Goal: Information Seeking & Learning: Learn about a topic

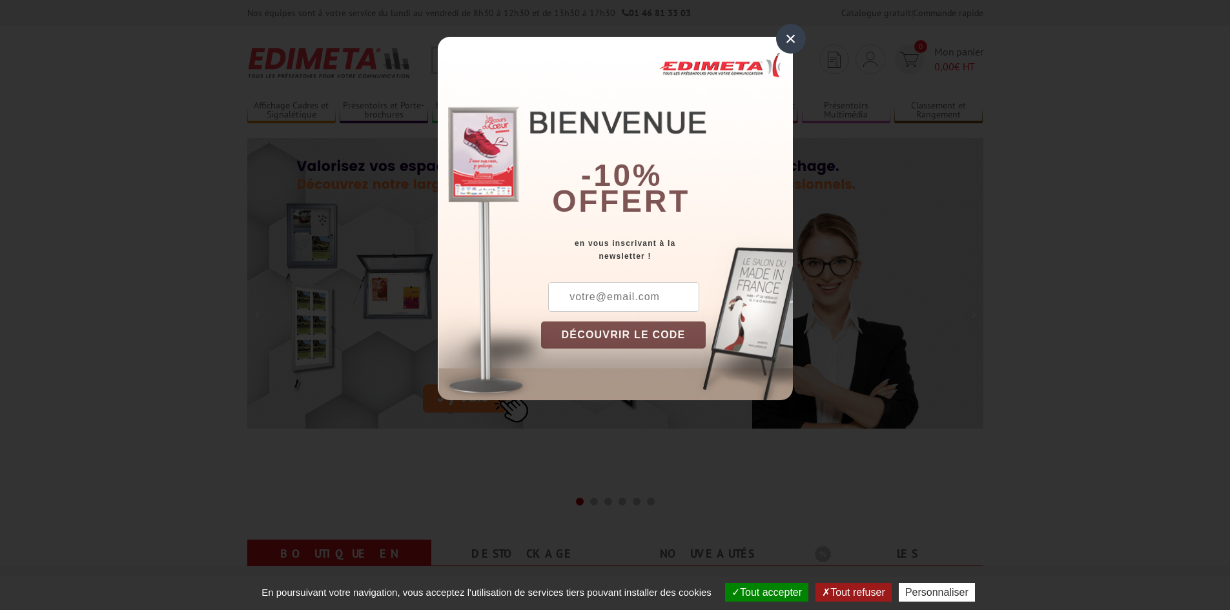
click at [787, 38] on div "×" at bounding box center [791, 39] width 30 height 30
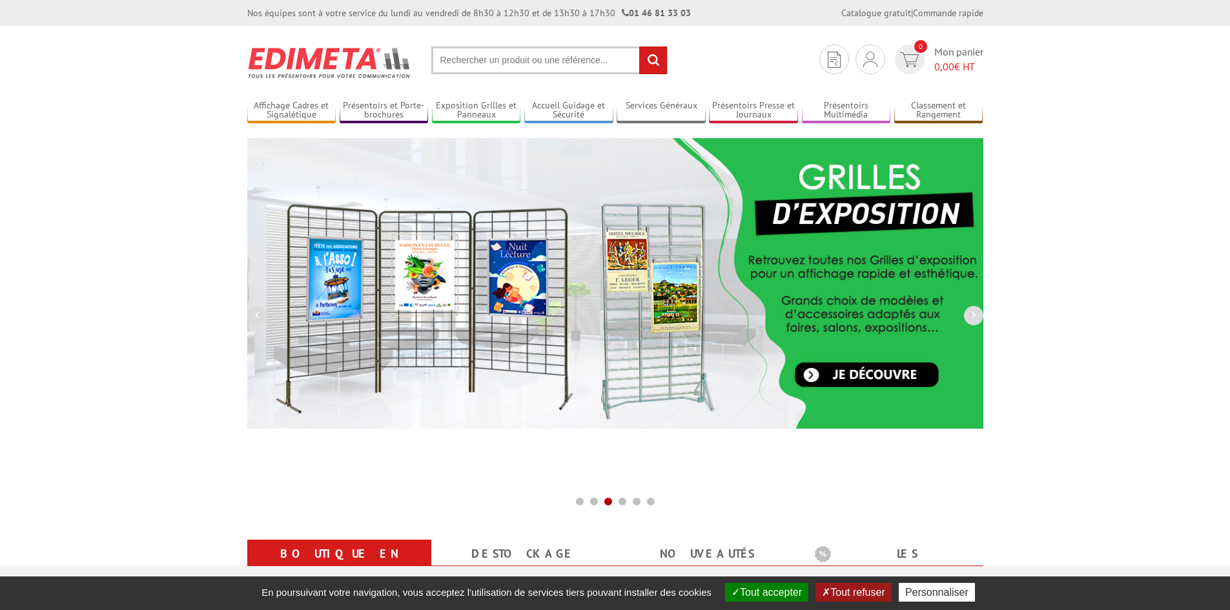
click at [473, 56] on input "text" at bounding box center [549, 60] width 236 height 28
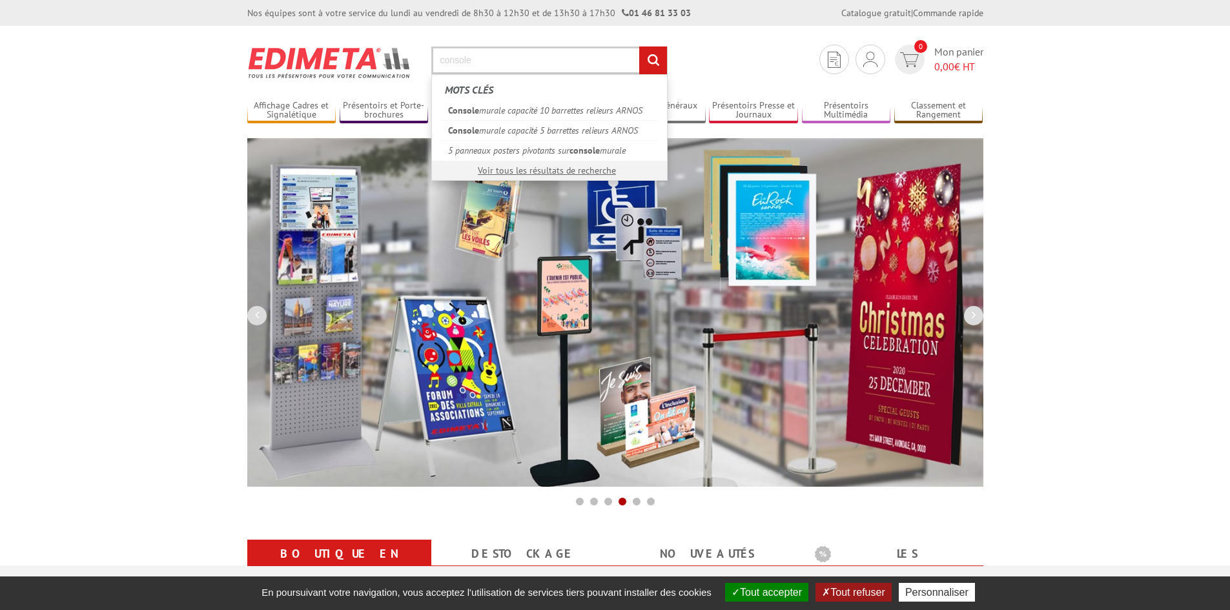
type input "console"
click at [639, 46] on input "rechercher" at bounding box center [653, 60] width 28 height 28
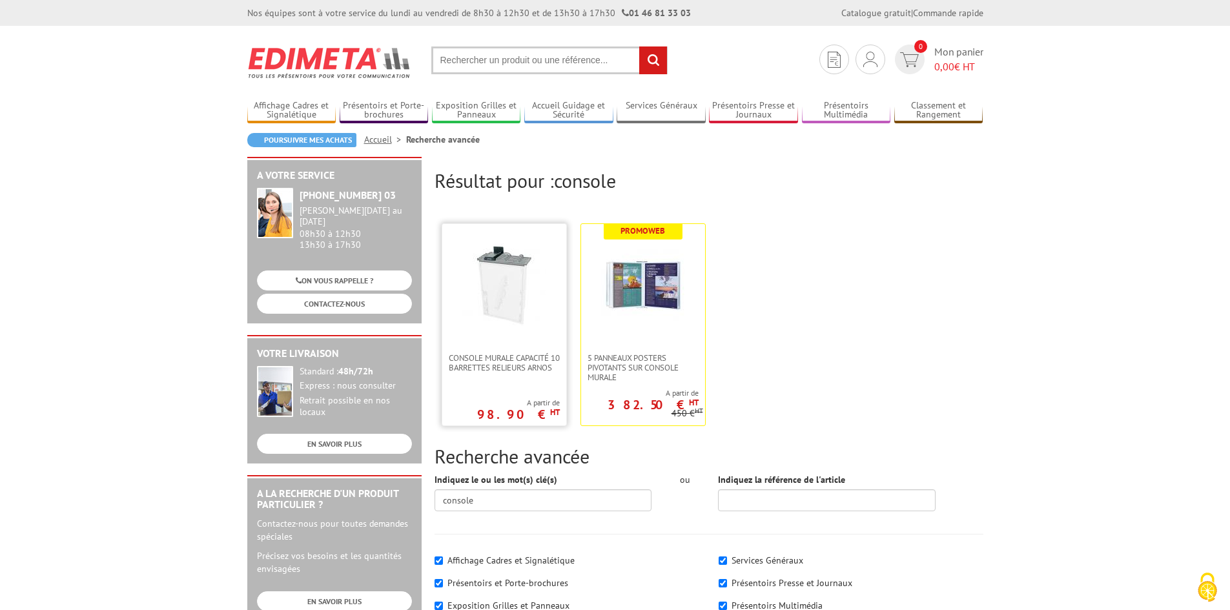
click at [512, 305] on img at bounding box center [504, 285] width 84 height 84
click at [498, 65] on input "text" at bounding box center [549, 60] width 236 height 28
type input "dépose"
click at [639, 46] on input "rechercher" at bounding box center [653, 60] width 28 height 28
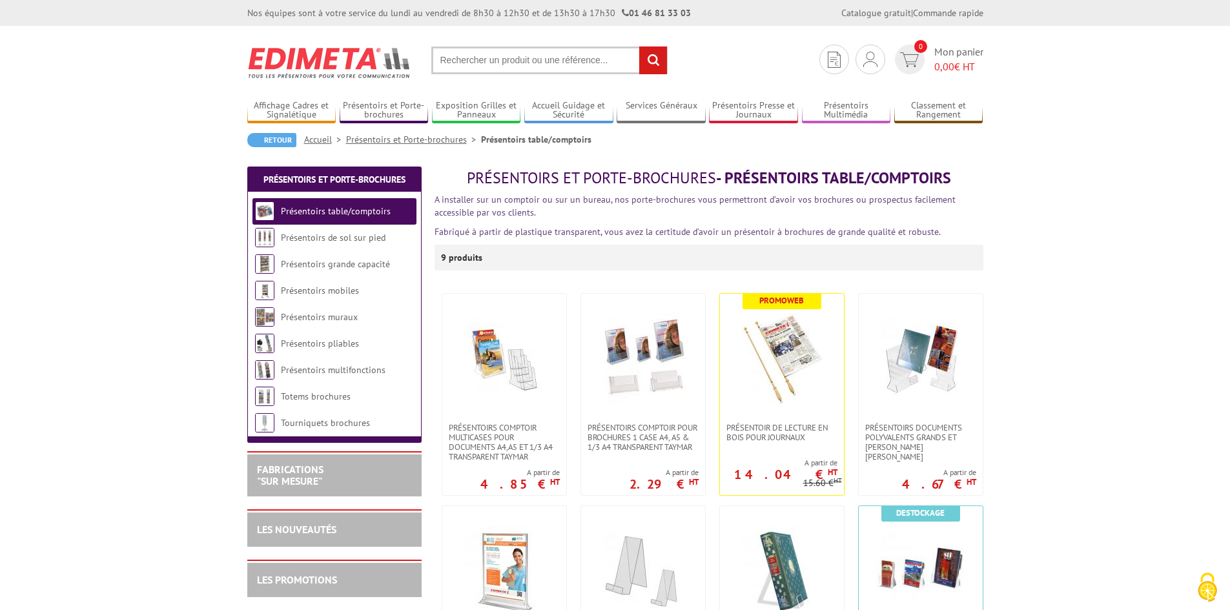
click at [501, 59] on input "text" at bounding box center [549, 60] width 236 height 28
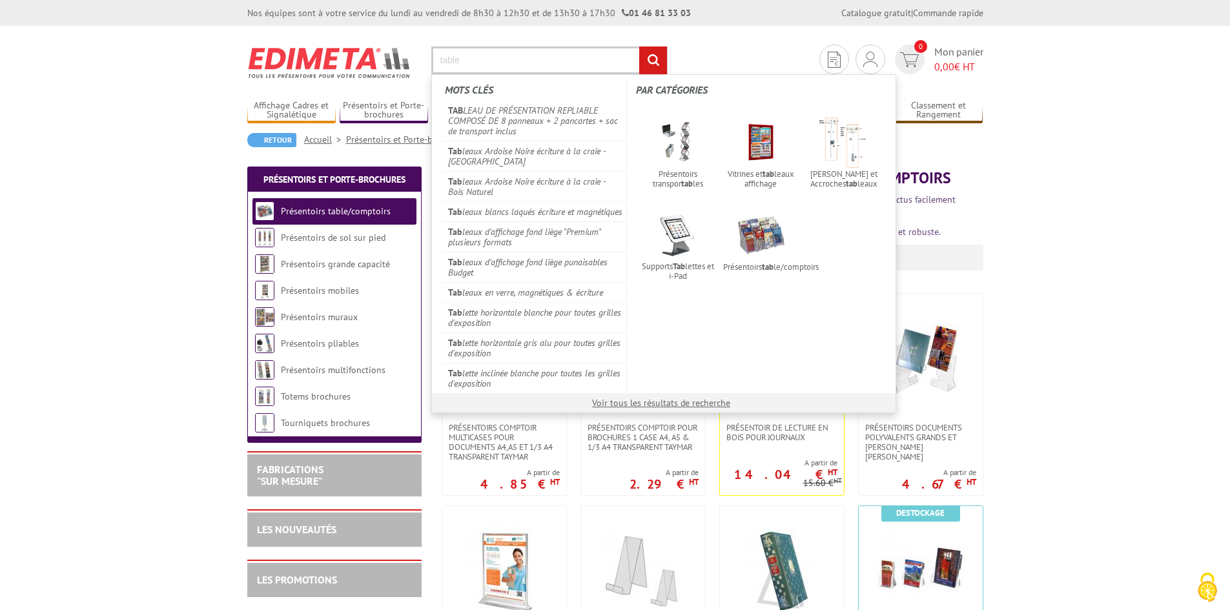
type input "table"
click at [639, 46] on input "rechercher" at bounding box center [653, 60] width 28 height 28
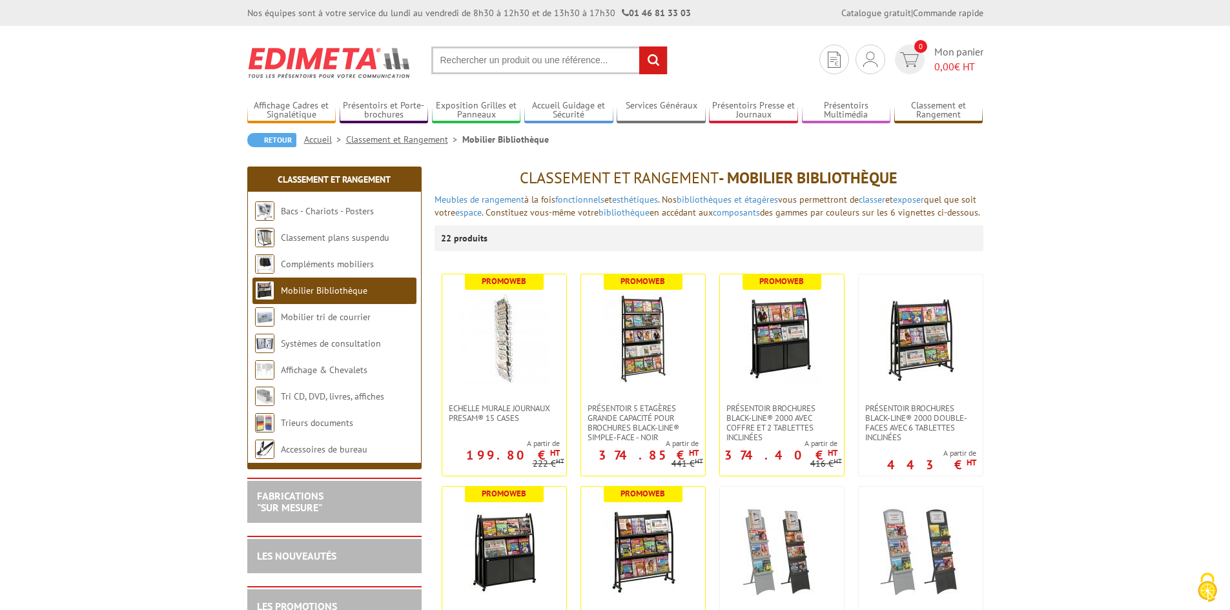
click at [465, 65] on input "text" at bounding box center [549, 60] width 236 height 28
click at [482, 63] on input "text" at bounding box center [549, 60] width 236 height 28
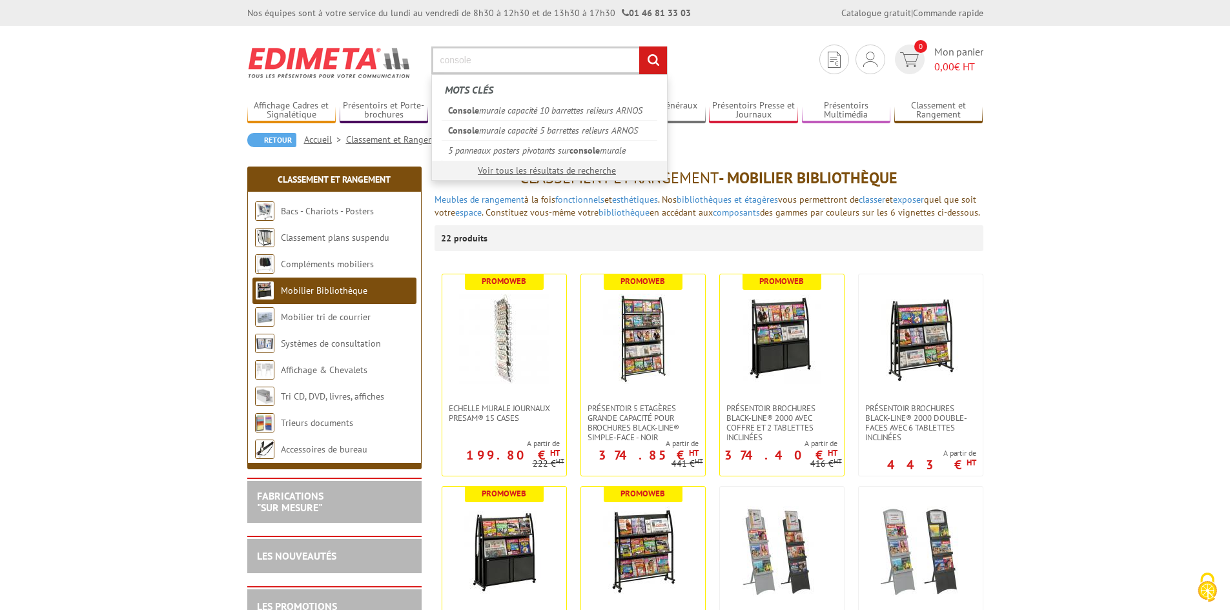
type input "console"
click at [639, 46] on input "rechercher" at bounding box center [653, 60] width 28 height 28
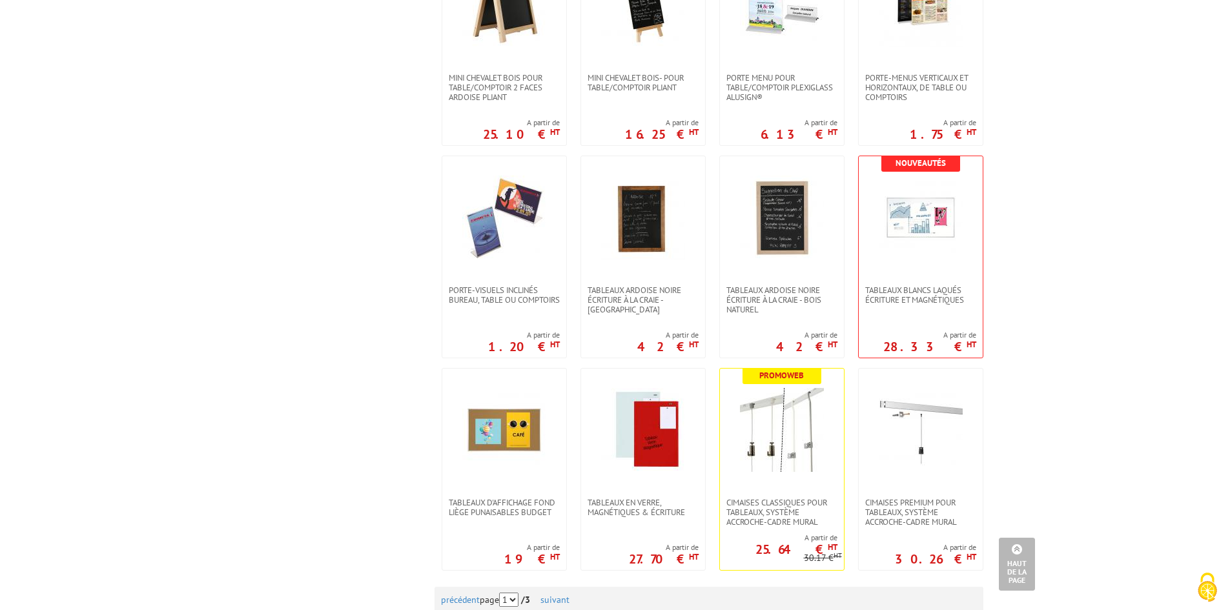
scroll to position [1097, 0]
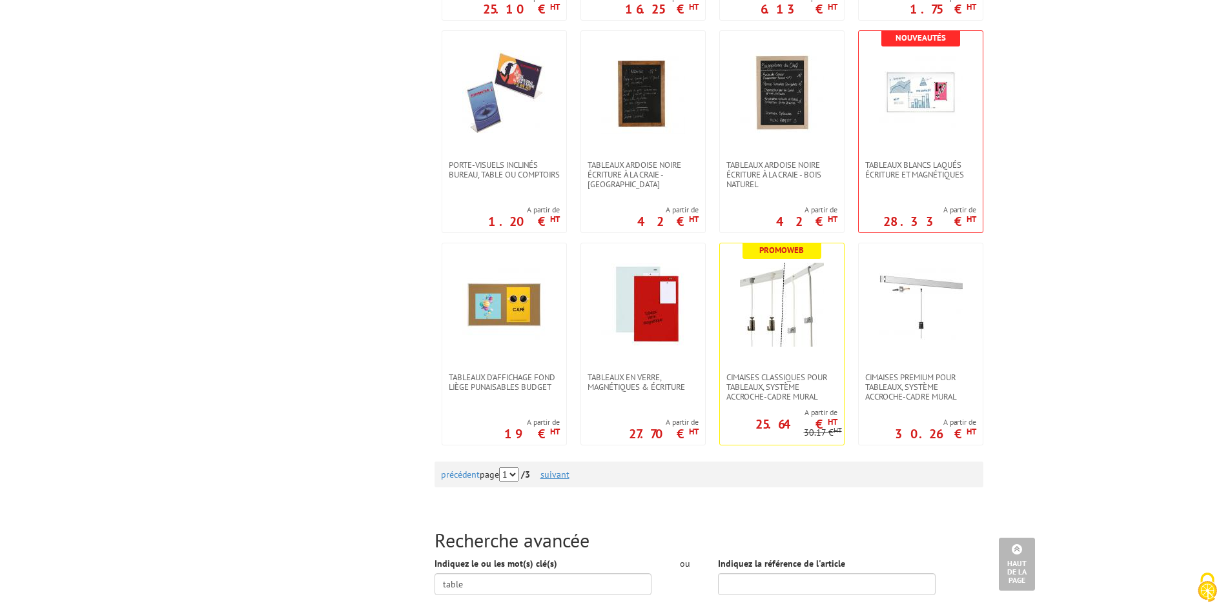
click at [563, 478] on link "suivant" at bounding box center [554, 475] width 29 height 12
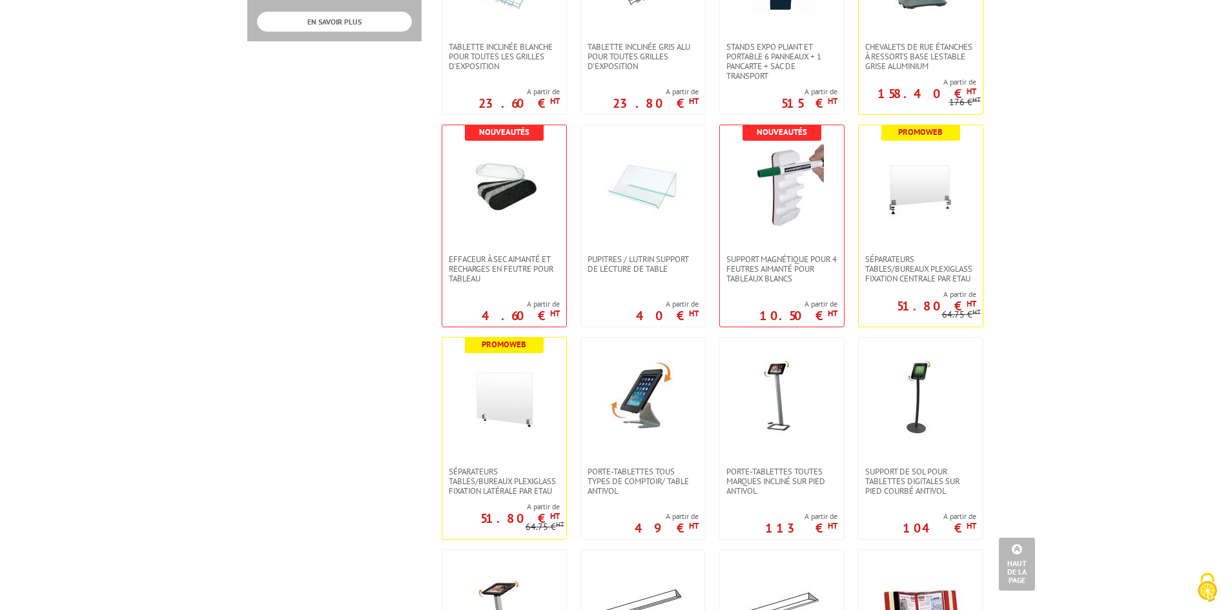
scroll to position [1097, 0]
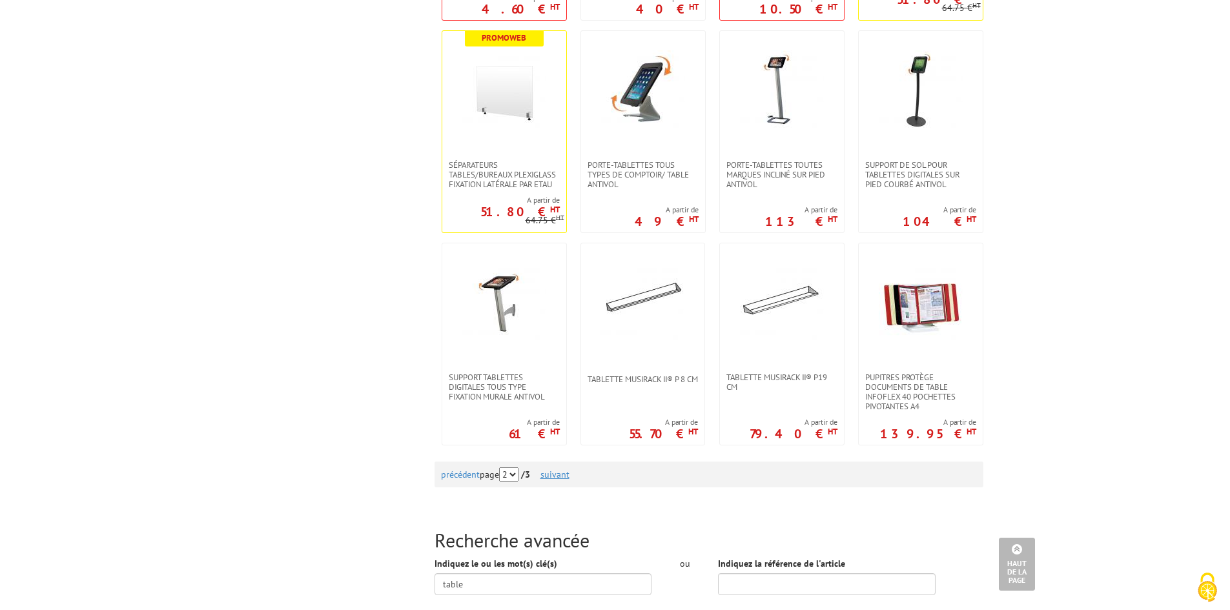
click at [567, 476] on link "suivant" at bounding box center [554, 475] width 29 height 12
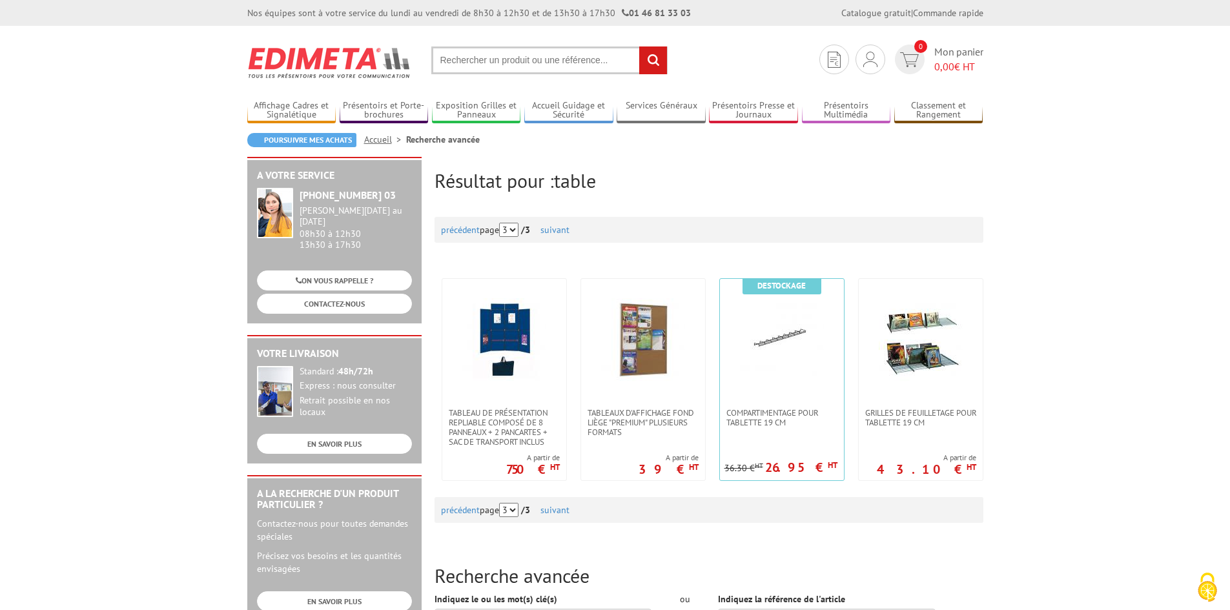
click at [471, 72] on input "text" at bounding box center [549, 60] width 236 height 28
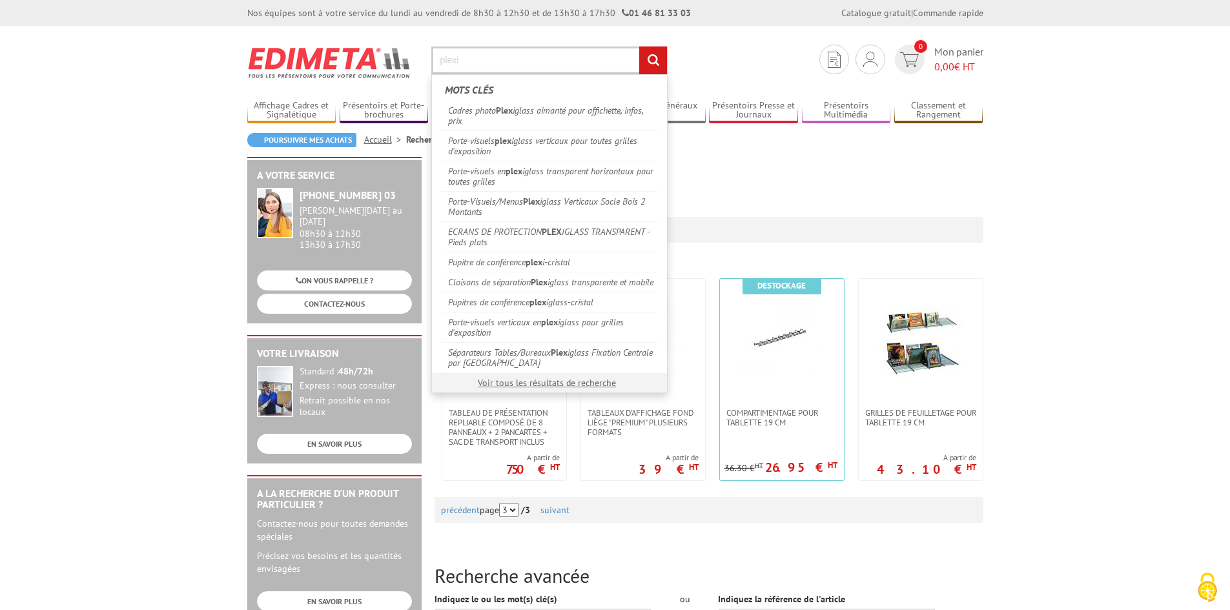
type input "plexi"
click at [639, 46] on input "rechercher" at bounding box center [653, 60] width 28 height 28
